Goal: Use online tool/utility: Utilize a website feature to perform a specific function

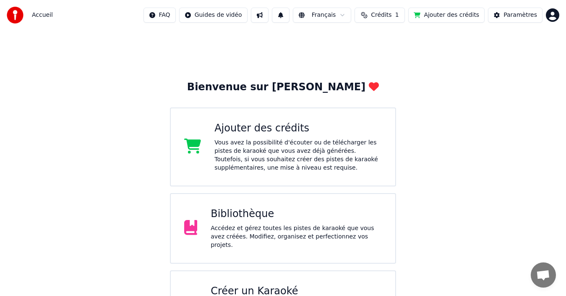
click at [263, 236] on div "Accédez et gérez toutes les pistes de karaoké que vous avez créées. Modifiez, o…" at bounding box center [296, 236] width 171 height 25
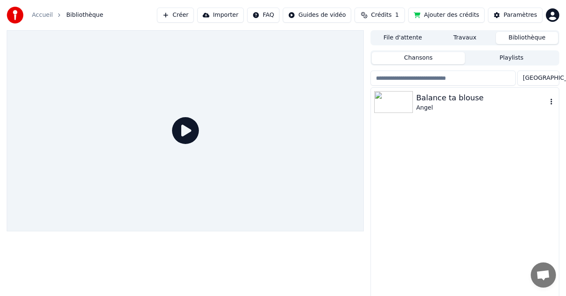
click at [389, 99] on img at bounding box center [394, 102] width 39 height 22
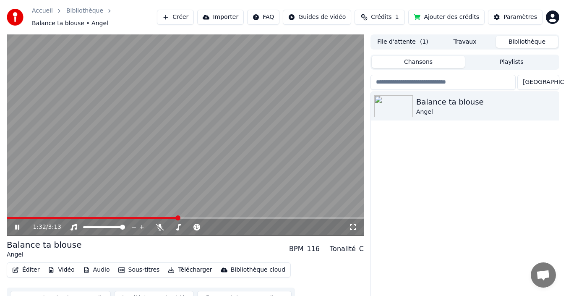
click at [16, 229] on icon at bounding box center [17, 227] width 4 height 5
click at [23, 270] on button "Éditer" at bounding box center [26, 270] width 34 height 12
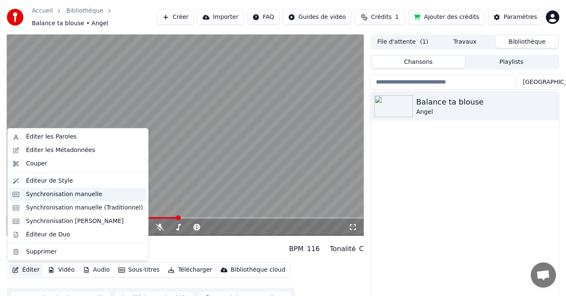
click at [86, 194] on div "Synchronisation manuelle" at bounding box center [64, 194] width 76 height 8
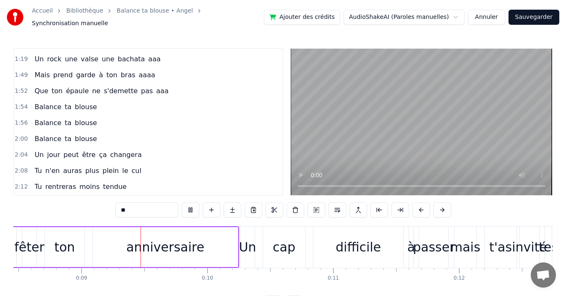
scroll to position [0, 1095]
